Goal: Transaction & Acquisition: Purchase product/service

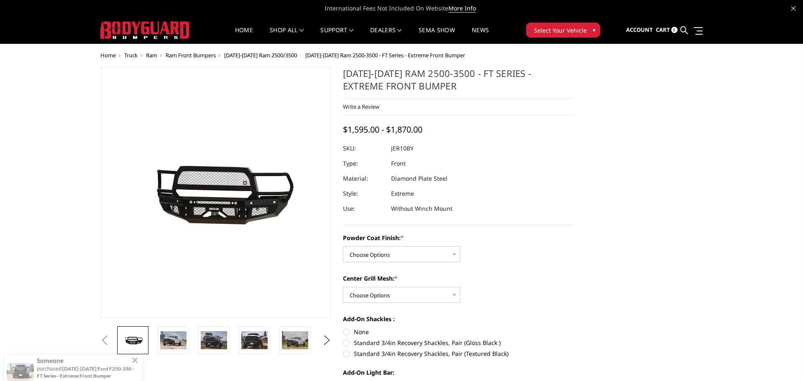
click at [136, 341] on span at bounding box center [135, 344] width 6 height 6
click at [459, 251] on select "Choose Options Bare Metal Gloss Black Powder Coat Textured Black Powder Coat" at bounding box center [401, 254] width 117 height 16
select select "3230"
click at [343, 246] on select "Choose Options Bare Metal Gloss Black Powder Coat Textured Black Powder Coat" at bounding box center [401, 254] width 117 height 16
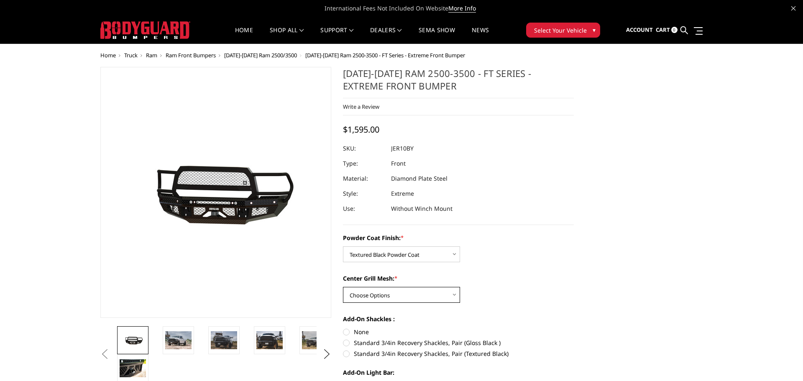
click at [457, 296] on select "Choose Options WITH Expanded Metal in Center Grill WITHOUT Expanded Metal in Ce…" at bounding box center [401, 295] width 117 height 16
select select "3231"
click at [343, 287] on select "Choose Options WITH Expanded Metal in Center Grill WITHOUT Expanded Metal in Ce…" at bounding box center [401, 295] width 117 height 16
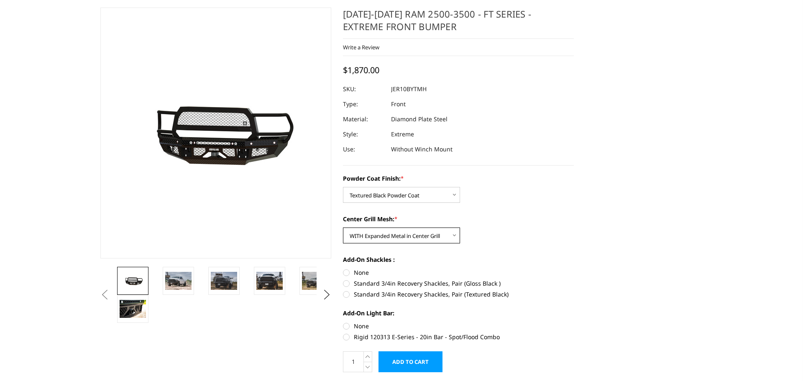
scroll to position [62, 0]
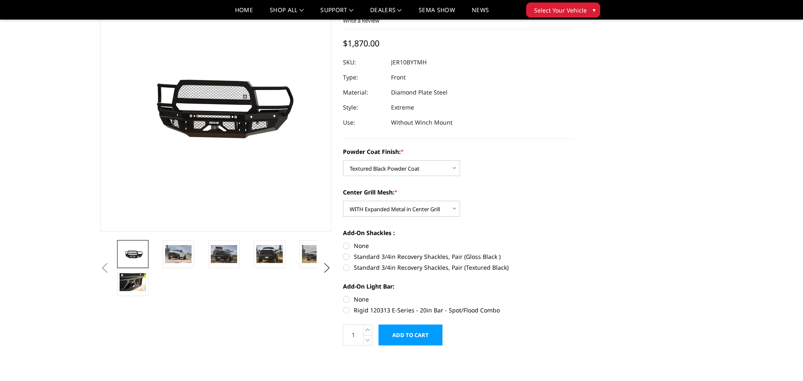
click at [346, 267] on label "Standard 3/4in Recovery Shackles, Pair (Textured Black)" at bounding box center [458, 267] width 231 height 9
click at [574, 253] on input "Standard 3/4in Recovery Shackles, Pair (Textured Black)" at bounding box center [574, 252] width 0 height 0
radio input "true"
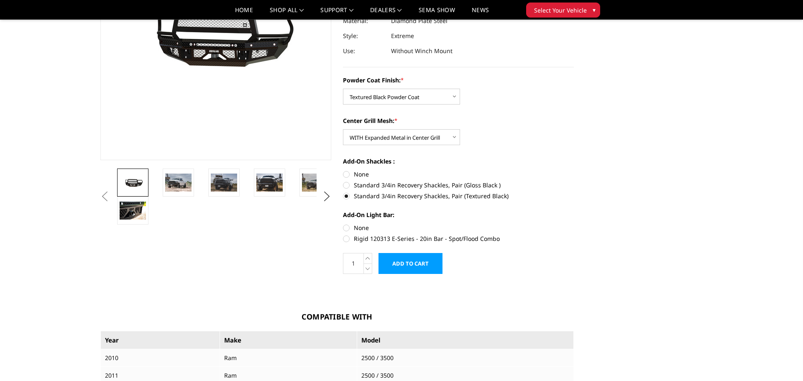
scroll to position [139, 0]
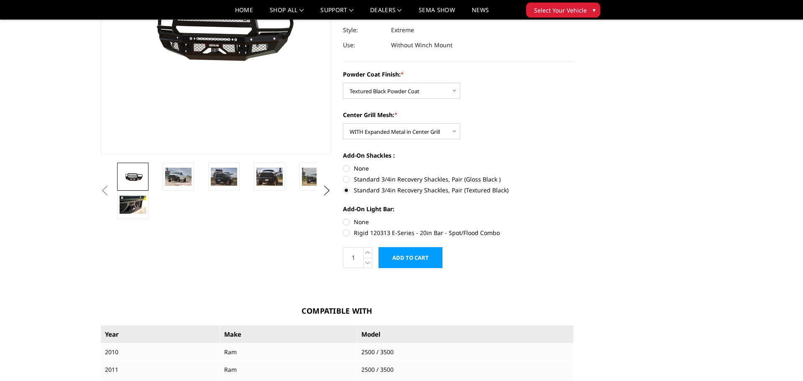
click at [347, 234] on label "Rigid 120313 E-Series - 20in Bar - Spot/Flood Combo" at bounding box center [458, 232] width 231 height 9
click at [574, 218] on input "Rigid 120313 E-Series - 20in Bar - Spot/Flood Combo" at bounding box center [574, 218] width 0 height 0
radio input "true"
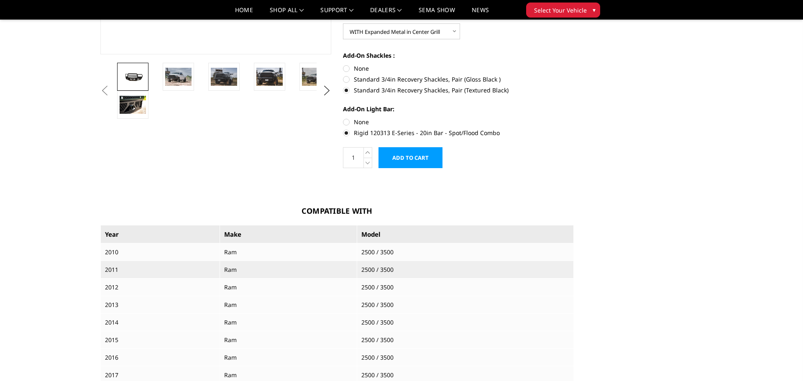
scroll to position [251, 0]
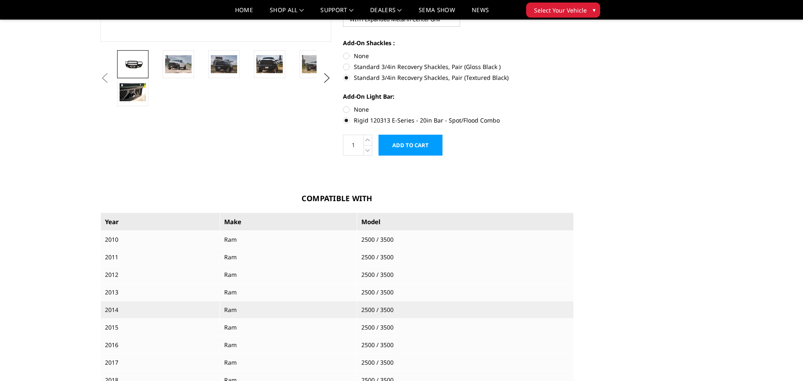
click at [396, 310] on td "2500 / 3500" at bounding box center [465, 310] width 217 height 18
click at [221, 305] on td "Ram" at bounding box center [288, 310] width 137 height 18
click at [228, 306] on td "Ram" at bounding box center [288, 310] width 137 height 18
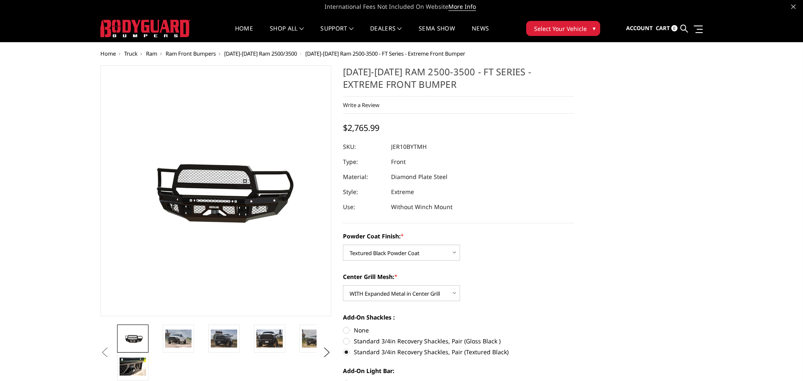
scroll to position [0, 0]
